Goal: Task Accomplishment & Management: Complete application form

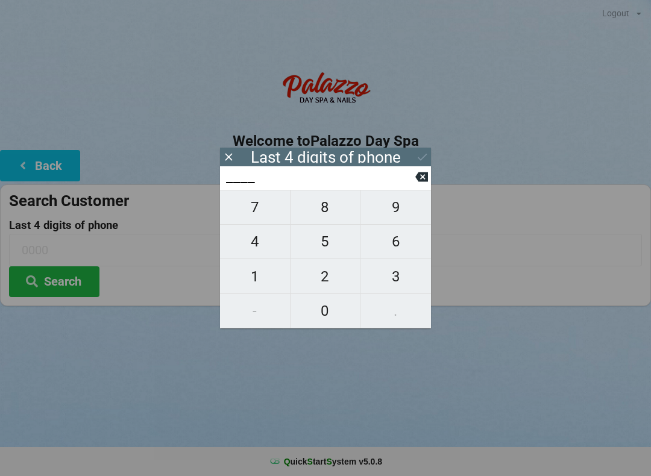
click at [246, 283] on span "1" at bounding box center [255, 276] width 70 height 25
type input "1___"
click at [419, 179] on icon at bounding box center [421, 177] width 13 height 10
type input "____"
click at [249, 251] on span "4" at bounding box center [255, 241] width 70 height 25
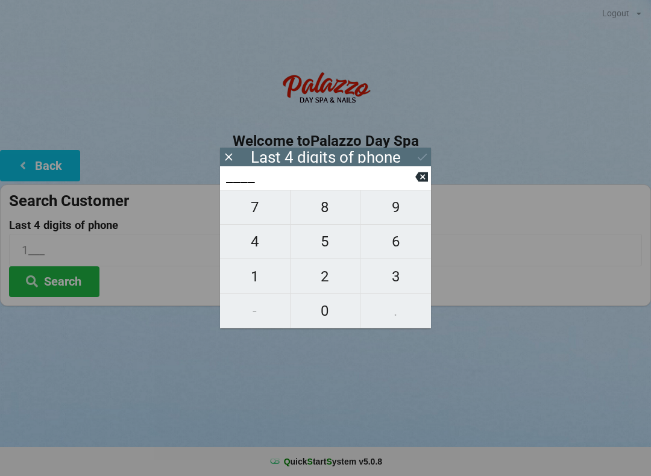
type input "4___"
click at [324, 313] on span "0" at bounding box center [325, 310] width 70 height 25
type input "40__"
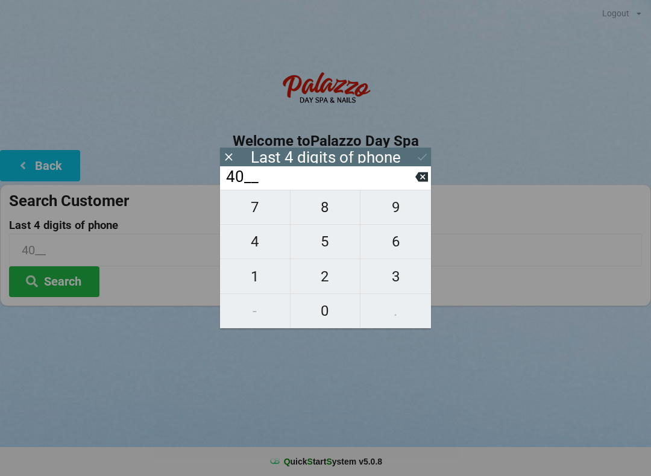
click at [252, 213] on span "7" at bounding box center [255, 207] width 70 height 25
type input "407_"
click at [395, 286] on span "3" at bounding box center [395, 276] width 70 height 25
type input "4073"
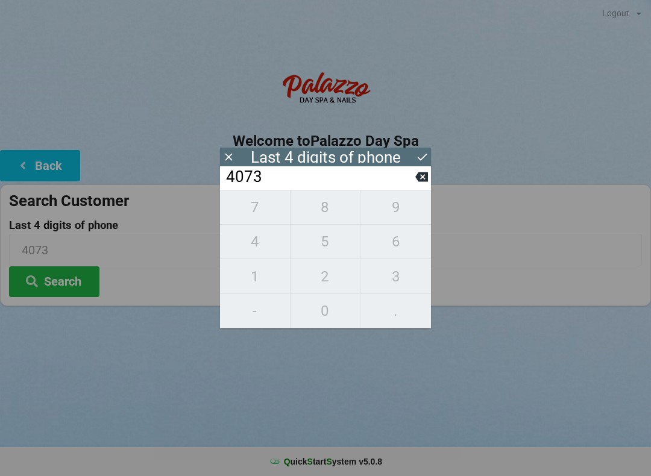
click at [405, 249] on div "7 8 9 4 5 6 1 2 3 - 0 ." at bounding box center [325, 259] width 211 height 139
click at [421, 183] on icon at bounding box center [421, 177] width 13 height 13
type input "407_"
click at [393, 208] on span "9" at bounding box center [395, 207] width 70 height 25
type input "4079"
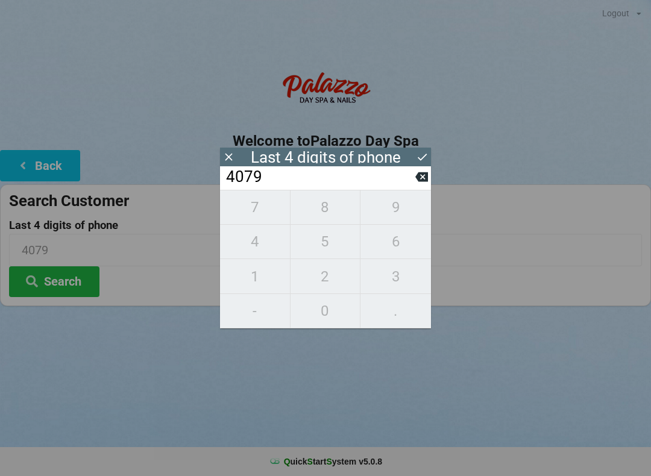
click at [393, 242] on div "7 8 9 4 5 6 1 2 3 - 0 ." at bounding box center [325, 259] width 211 height 139
click at [425, 180] on icon at bounding box center [421, 177] width 13 height 10
click at [419, 182] on icon at bounding box center [421, 177] width 13 height 10
click at [424, 181] on icon at bounding box center [421, 177] width 13 height 10
click at [425, 182] on icon at bounding box center [421, 177] width 13 height 10
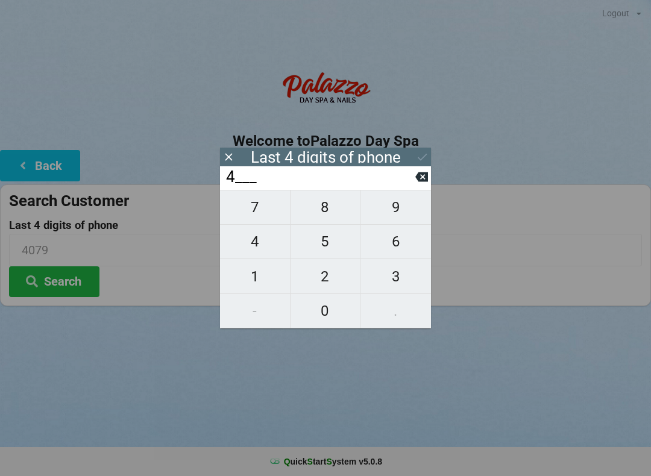
type input "____"
click at [390, 275] on span "3" at bounding box center [395, 276] width 70 height 25
type input "3___"
click at [247, 282] on span "1" at bounding box center [255, 276] width 70 height 25
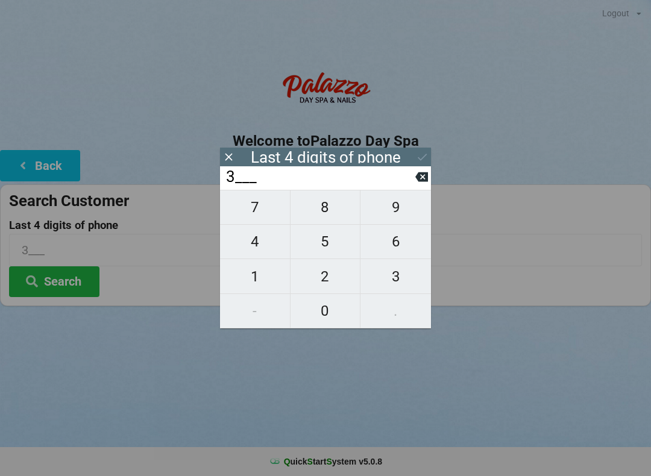
type input "31__"
click at [324, 216] on span "8" at bounding box center [325, 207] width 70 height 25
type input "318_"
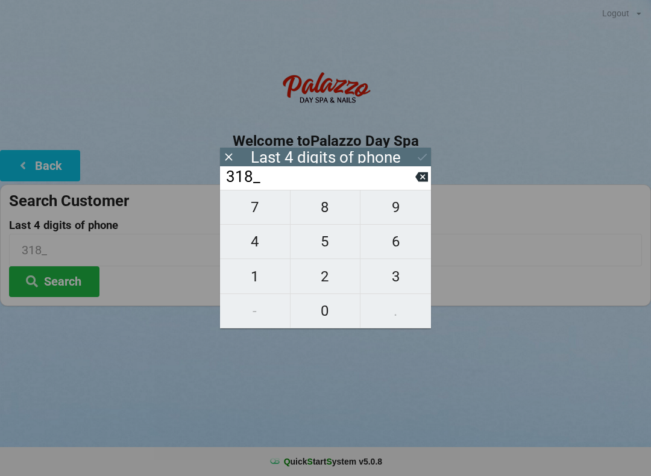
click at [245, 278] on span "1" at bounding box center [255, 276] width 70 height 25
type input "3181"
click at [355, 154] on div "Last 4 digits of phone" at bounding box center [326, 157] width 150 height 12
click at [61, 285] on button "Search" at bounding box center [54, 281] width 90 height 31
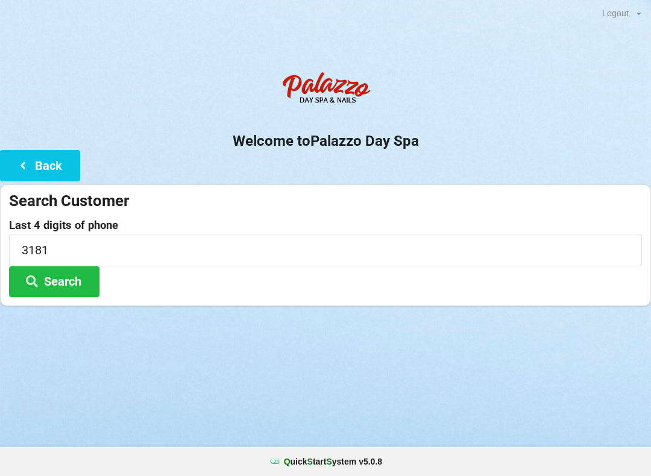
click at [62, 283] on button "Search" at bounding box center [54, 281] width 90 height 31
click at [46, 163] on button "Back" at bounding box center [40, 165] width 80 height 31
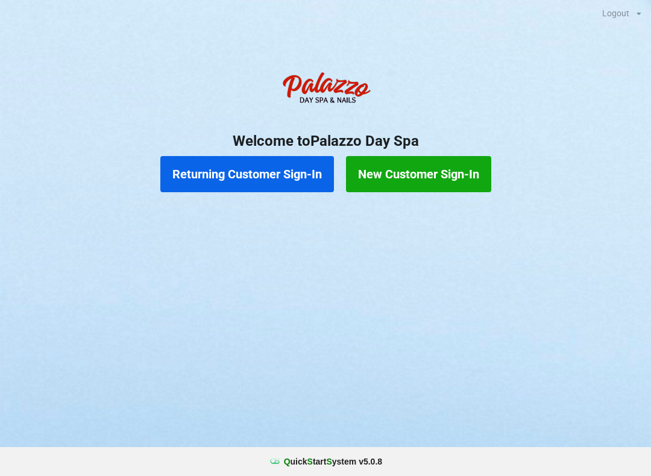
click at [418, 180] on button "New Customer Sign-In" at bounding box center [418, 174] width 145 height 36
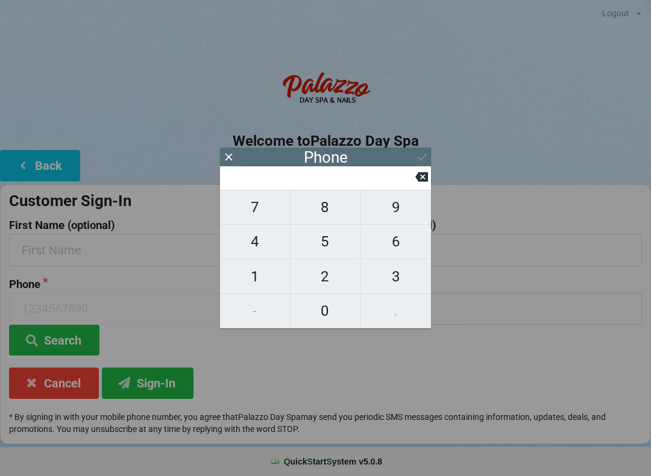
click at [249, 251] on span "4" at bounding box center [255, 241] width 70 height 25
type input "4"
click at [321, 318] on span "0" at bounding box center [325, 310] width 70 height 25
type input "40"
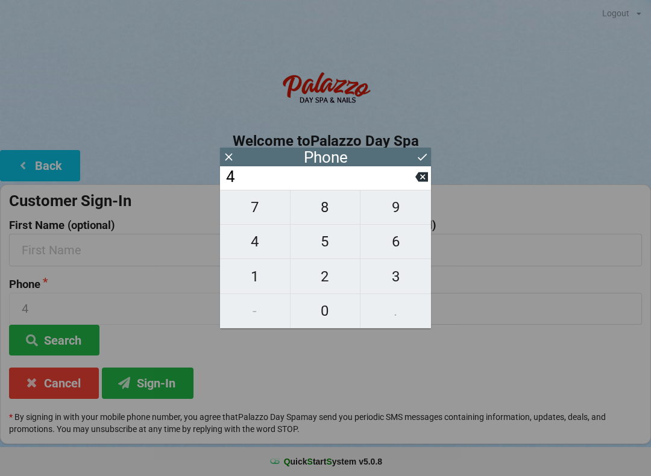
type input "40"
click at [257, 212] on span "7" at bounding box center [255, 207] width 70 height 25
type input "407"
click at [392, 209] on span "9" at bounding box center [395, 207] width 70 height 25
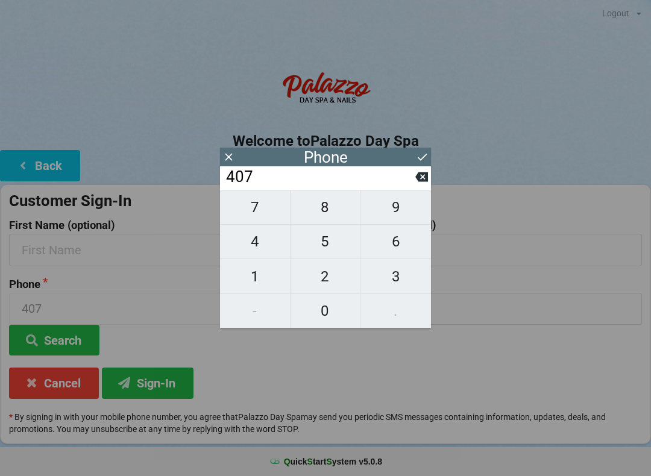
type input "4079"
click at [401, 251] on span "6" at bounding box center [395, 241] width 70 height 25
type input "40796"
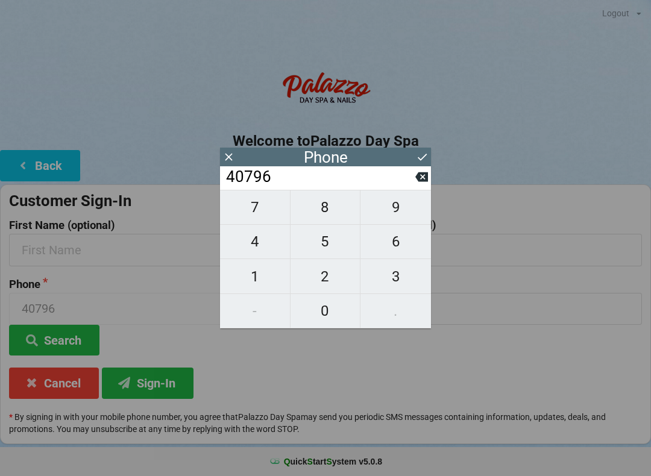
click at [389, 289] on span "3" at bounding box center [395, 276] width 70 height 25
type input "407963"
click at [397, 288] on span "3" at bounding box center [395, 276] width 70 height 25
type input "4079633"
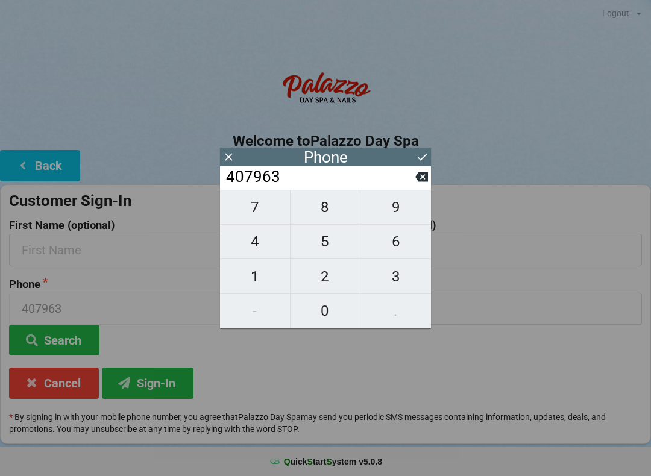
type input "4079633"
click at [257, 281] on span "1" at bounding box center [255, 276] width 70 height 25
type input "40796331"
click at [318, 209] on span "8" at bounding box center [325, 207] width 70 height 25
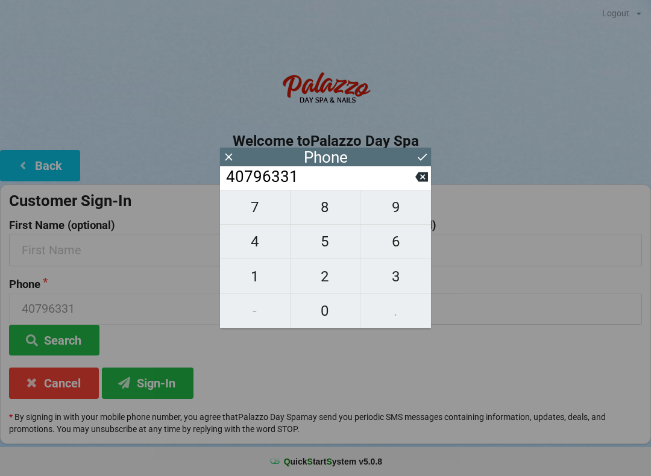
type input "407963318"
click at [251, 277] on span "1" at bounding box center [255, 276] width 70 height 25
type input "4079633181"
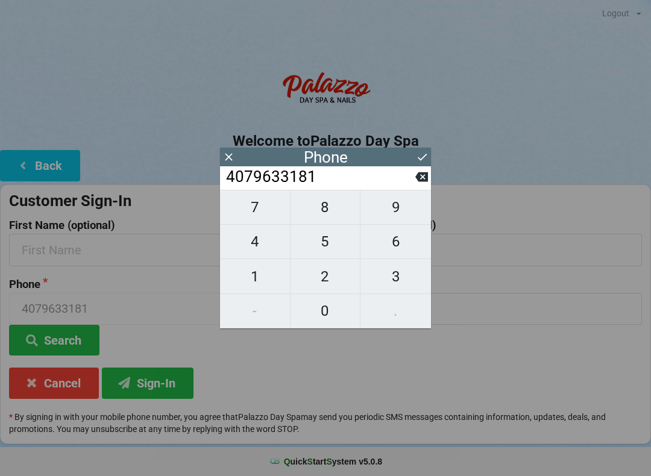
click at [150, 380] on button "Sign-In" at bounding box center [148, 383] width 92 height 31
